Goal: Complete application form: Complete application form

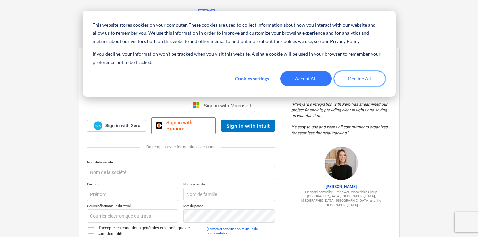
click at [364, 78] on button "Decline All" at bounding box center [359, 78] width 51 height 15
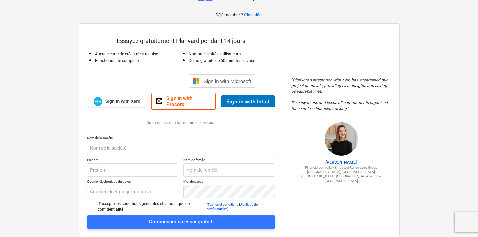
scroll to position [28, 0]
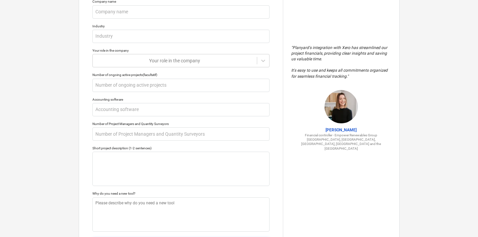
scroll to position [117, 0]
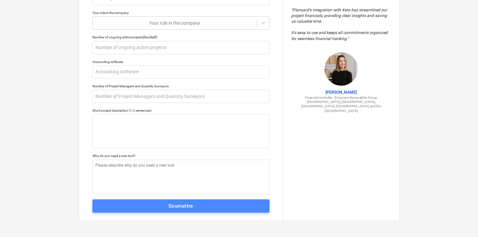
click at [190, 204] on div "Soumettre" at bounding box center [180, 206] width 25 height 9
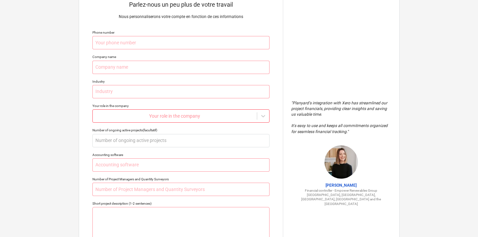
scroll to position [0, 0]
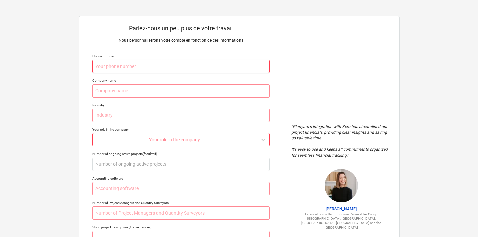
click at [184, 64] on input "text" at bounding box center [180, 66] width 177 height 13
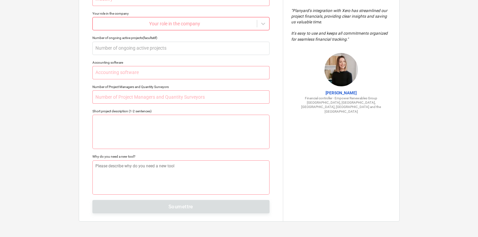
scroll to position [117, 0]
type textarea "x"
